Goal: Task Accomplishment & Management: Use online tool/utility

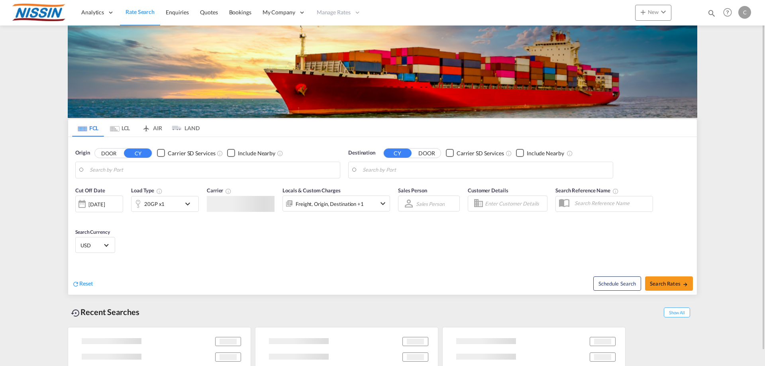
type input "[GEOGRAPHIC_DATA], [GEOGRAPHIC_DATA], USLGB"
type input "[GEOGRAPHIC_DATA], JPTYO"
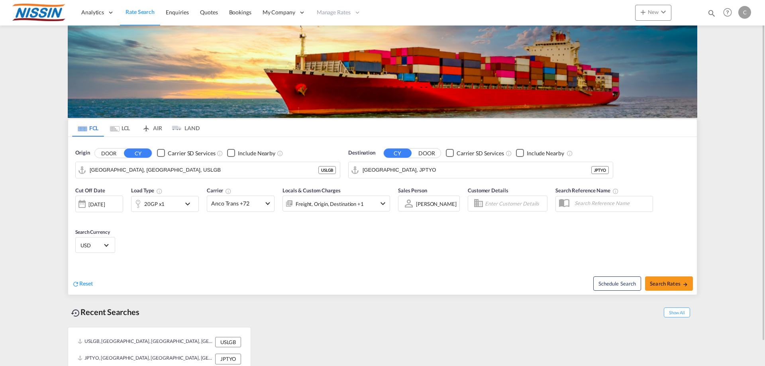
click at [155, 126] on md-tab-item "AIR" at bounding box center [152, 128] width 32 height 18
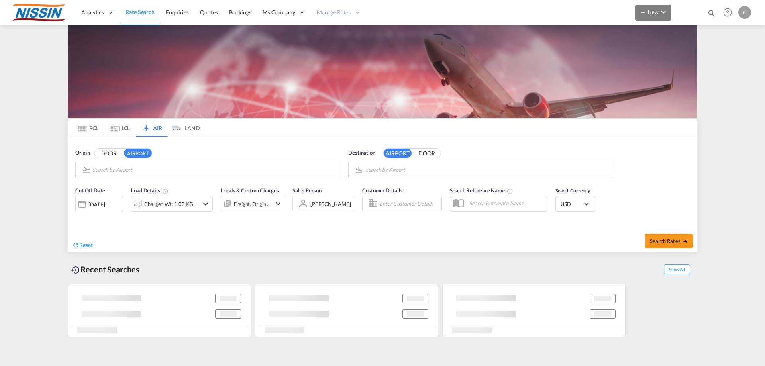
click at [666, 12] on md-icon "icon-chevron-down" at bounding box center [664, 12] width 10 height 10
type input "Los Angeles International, [GEOGRAPHIC_DATA], [GEOGRAPHIC_DATA]"
type input "Kansai International, [GEOGRAPHIC_DATA], KIX"
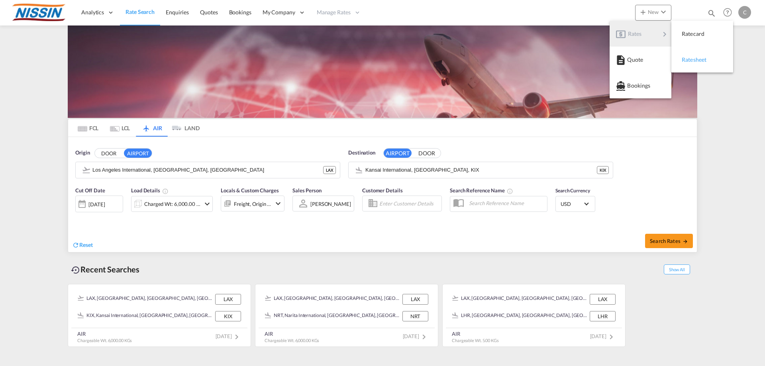
click at [691, 62] on span "Ratesheet" at bounding box center [686, 60] width 9 height 16
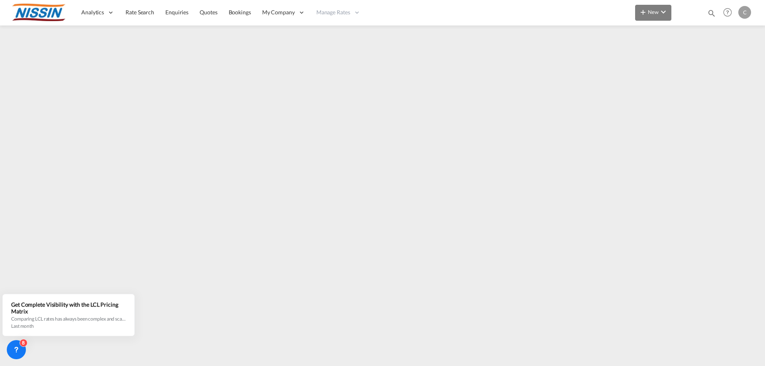
click at [663, 12] on md-icon "icon-chevron-down" at bounding box center [664, 12] width 10 height 10
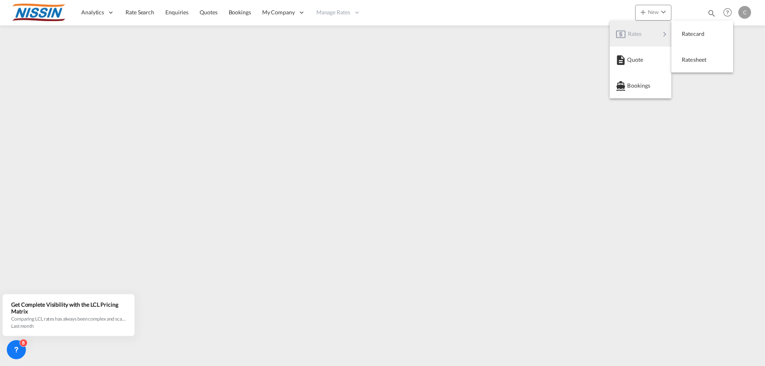
click at [296, 45] on md-backdrop at bounding box center [382, 183] width 765 height 366
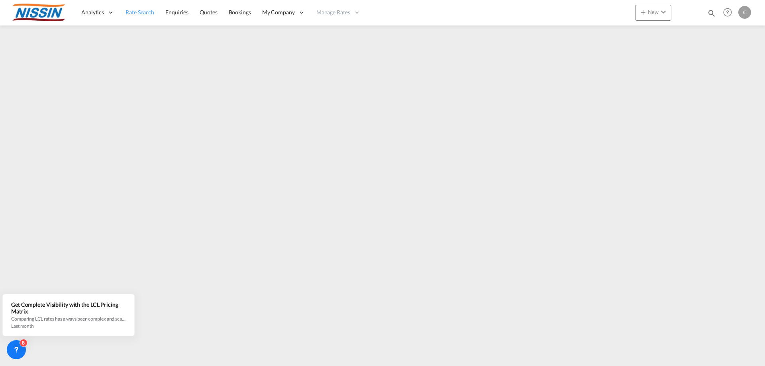
click at [148, 12] on span "Rate Search" at bounding box center [140, 12] width 29 height 7
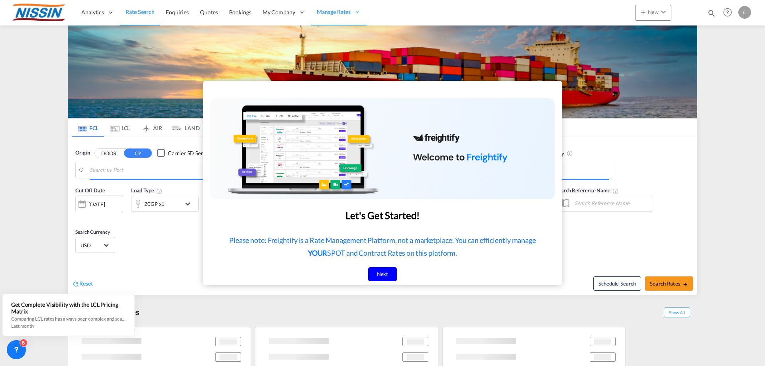
click at [156, 127] on div at bounding box center [382, 183] width 765 height 366
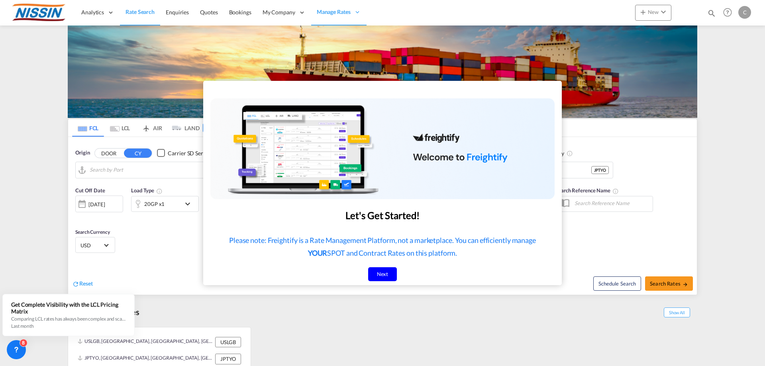
type input "[GEOGRAPHIC_DATA], [GEOGRAPHIC_DATA], USLGB"
type input "[GEOGRAPHIC_DATA], JPTYO"
click at [381, 278] on div "Next" at bounding box center [382, 274] width 29 height 14
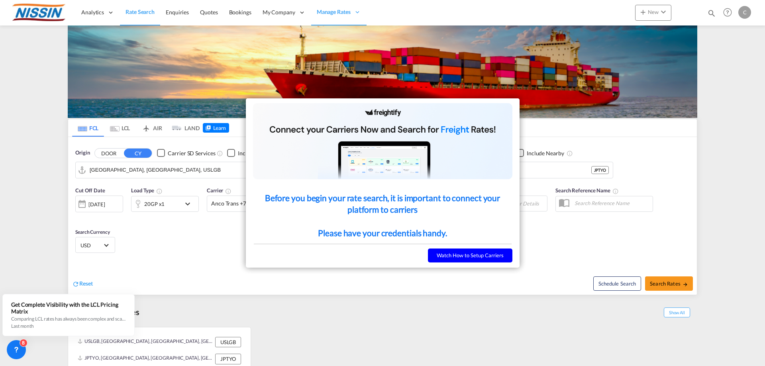
click at [446, 253] on button "Watch How to Setup Carriers" at bounding box center [470, 256] width 85 height 14
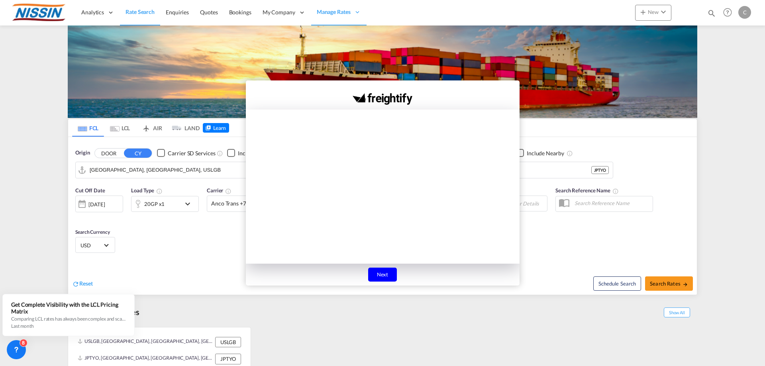
click at [385, 272] on div "Next" at bounding box center [382, 275] width 29 height 14
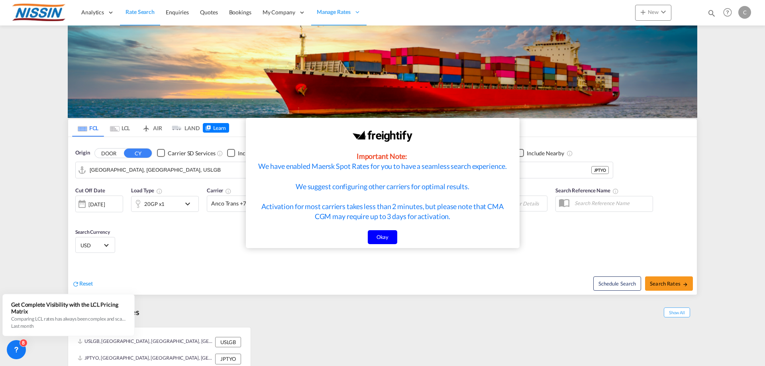
click at [384, 236] on div "Okay" at bounding box center [383, 237] width 30 height 14
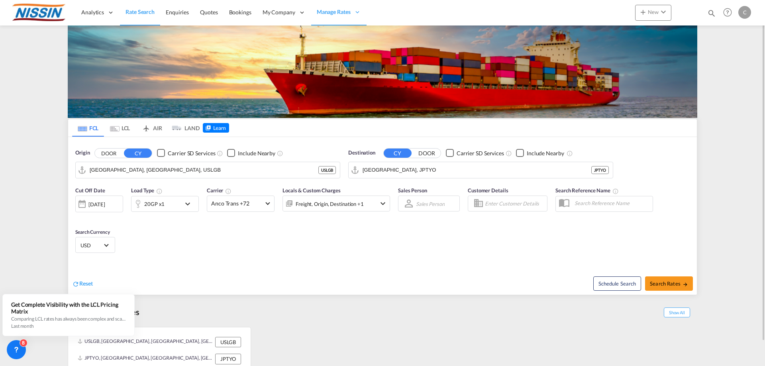
click at [153, 128] on md-tab-item "AIR" at bounding box center [152, 128] width 32 height 18
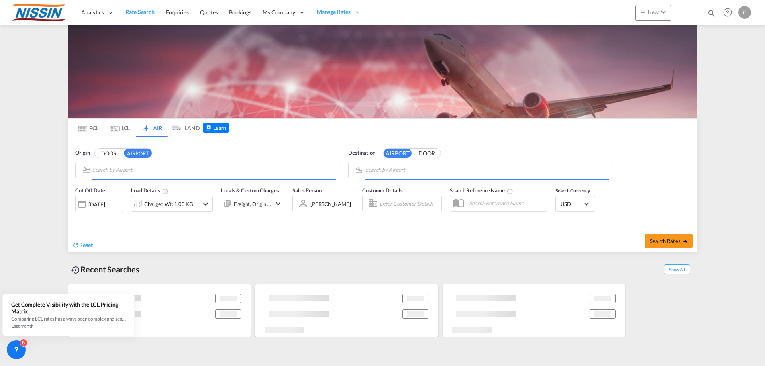
type input "Los Angeles International, [GEOGRAPHIC_DATA], [GEOGRAPHIC_DATA]"
type input "Kansai International, [GEOGRAPHIC_DATA], KIX"
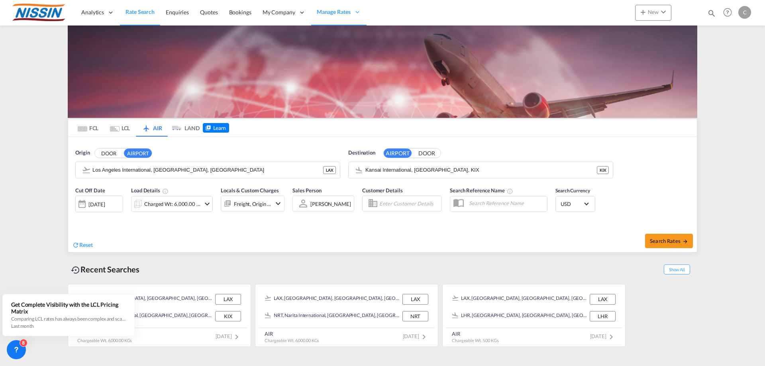
click at [155, 128] on md-tab-item "AIR" at bounding box center [152, 128] width 32 height 18
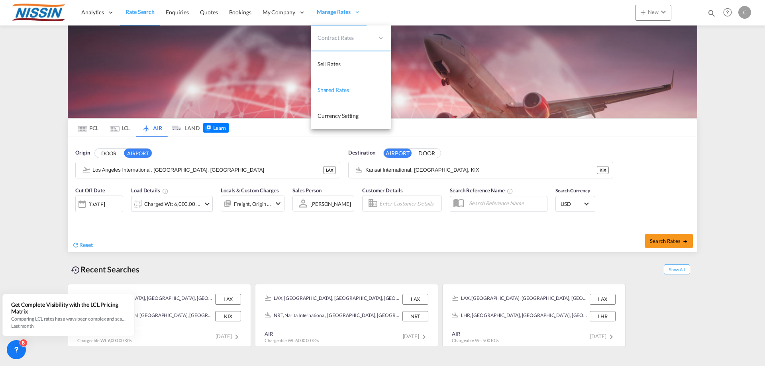
click at [336, 87] on span "Shared Rates" at bounding box center [333, 89] width 31 height 7
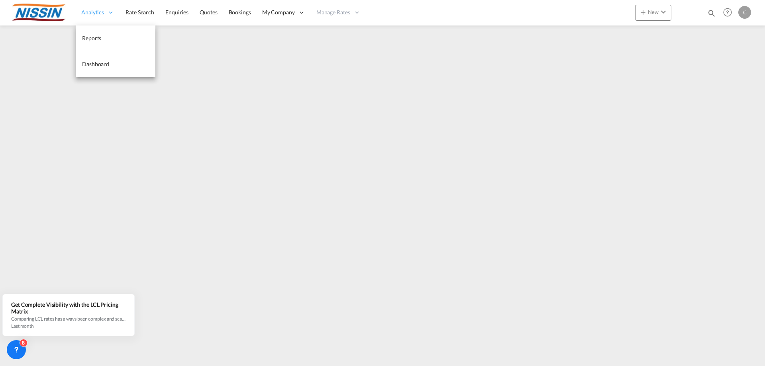
click at [93, 12] on span "Analytics" at bounding box center [92, 12] width 23 height 8
click at [146, 11] on span "Rate Search" at bounding box center [140, 12] width 29 height 7
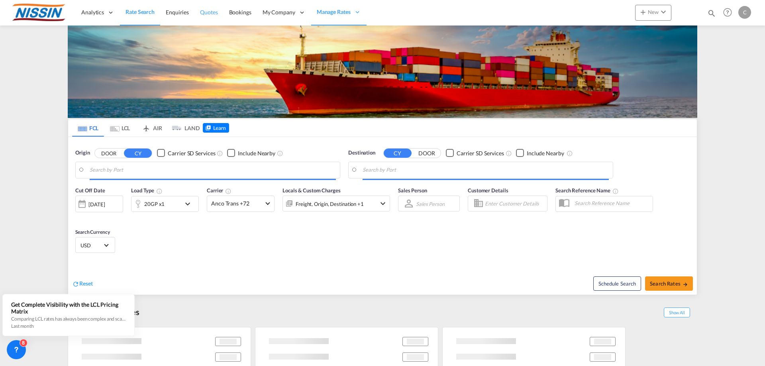
type input "[GEOGRAPHIC_DATA], [GEOGRAPHIC_DATA], USLGB"
type input "[GEOGRAPHIC_DATA], JPTYO"
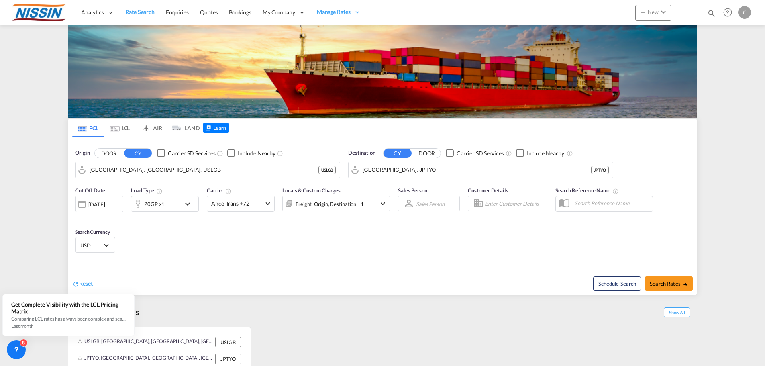
click at [160, 129] on md-tab-item "AIR" at bounding box center [152, 128] width 32 height 18
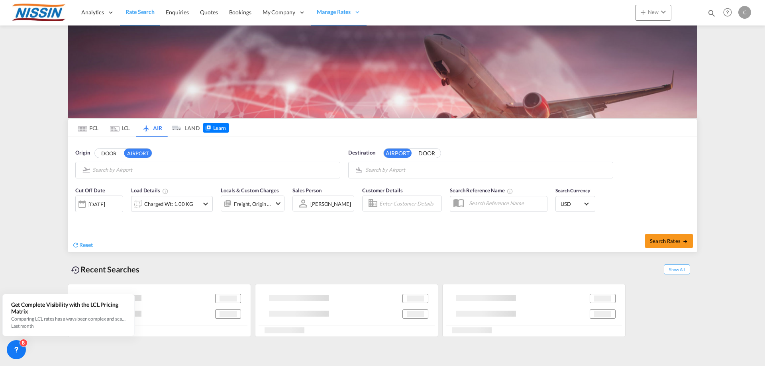
type input "Los Angeles International, [GEOGRAPHIC_DATA], [GEOGRAPHIC_DATA]"
type input "Kansai International, [GEOGRAPHIC_DATA], KIX"
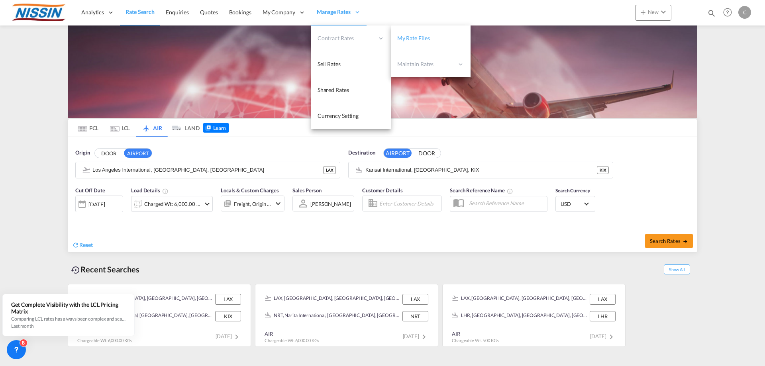
click at [424, 39] on span "My Rate Files" at bounding box center [413, 38] width 33 height 7
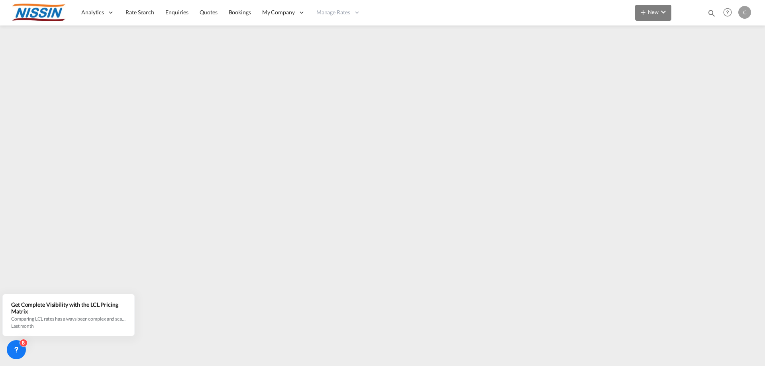
click at [658, 10] on span "New" at bounding box center [654, 12] width 30 height 6
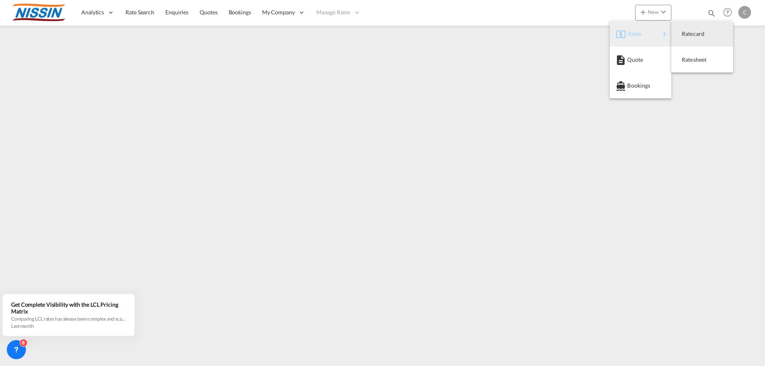
click at [638, 33] on span "Rates" at bounding box center [633, 34] width 10 height 16
click at [694, 63] on div "Ratesheet" at bounding box center [696, 60] width 29 height 20
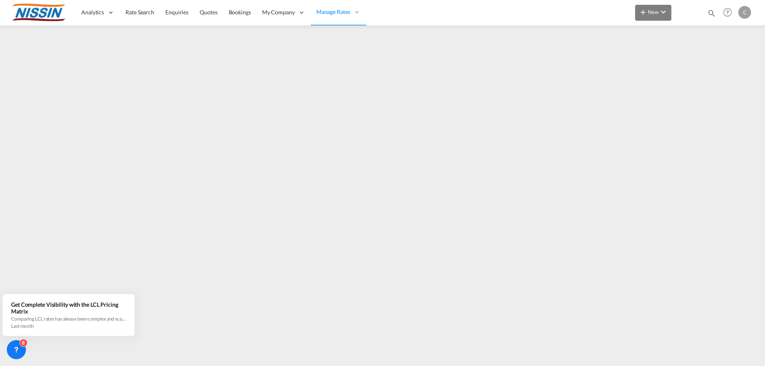
click at [664, 8] on md-icon "icon-chevron-down" at bounding box center [664, 12] width 10 height 10
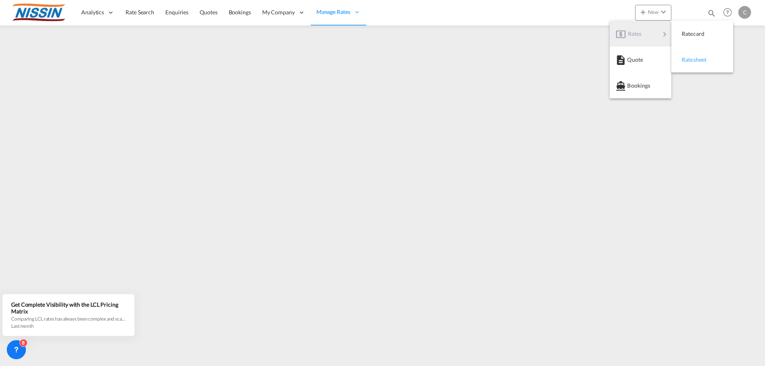
click at [694, 63] on div "Ratesheet" at bounding box center [696, 60] width 29 height 20
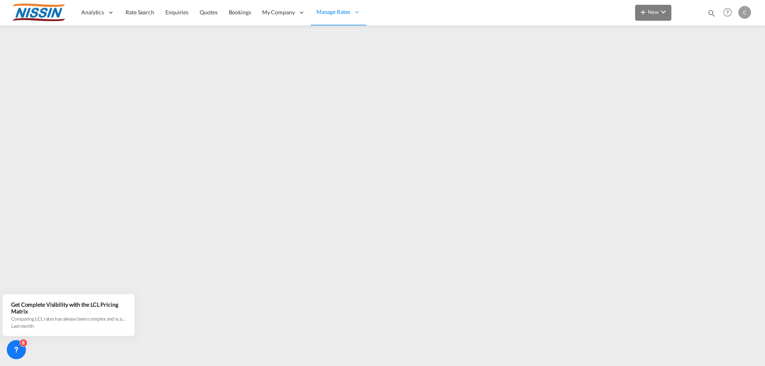
click at [655, 10] on span "New" at bounding box center [654, 12] width 30 height 6
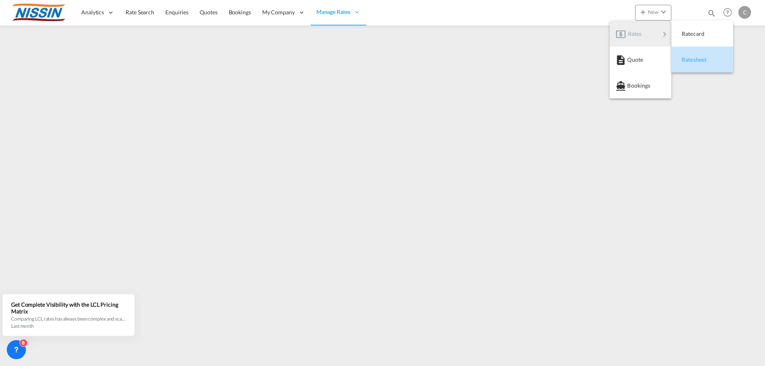
click at [691, 60] on span "Ratesheet" at bounding box center [686, 60] width 9 height 16
